Goal: Information Seeking & Learning: Find specific fact

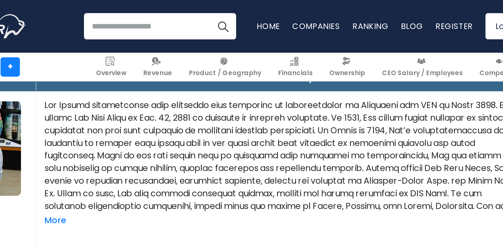
scroll to position [471, 0]
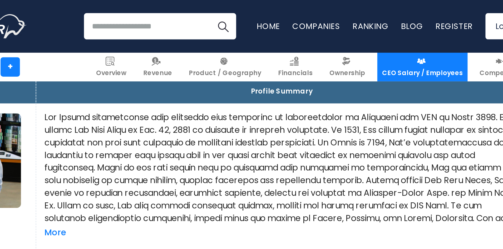
click at [347, 36] on span "CEO Salary / Employees" at bounding box center [353, 37] width 41 height 4
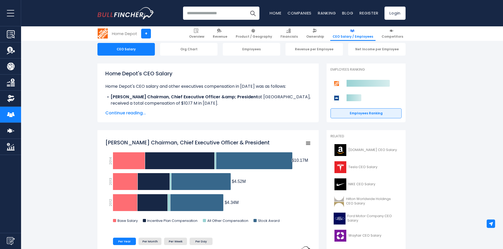
scroll to position [55, 0]
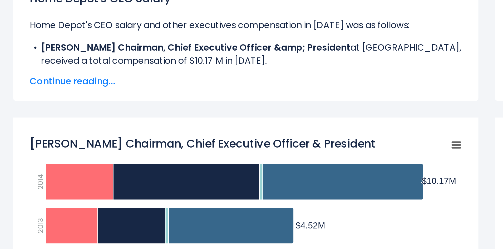
click at [130, 112] on span "Continue reading..." at bounding box center [207, 112] width 205 height 6
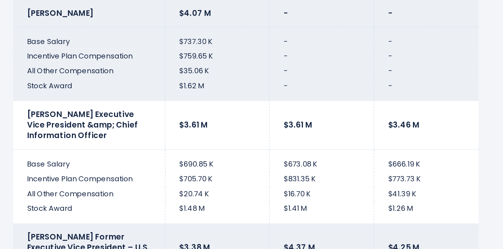
scroll to position [1608, 0]
